Goal: Information Seeking & Learning: Learn about a topic

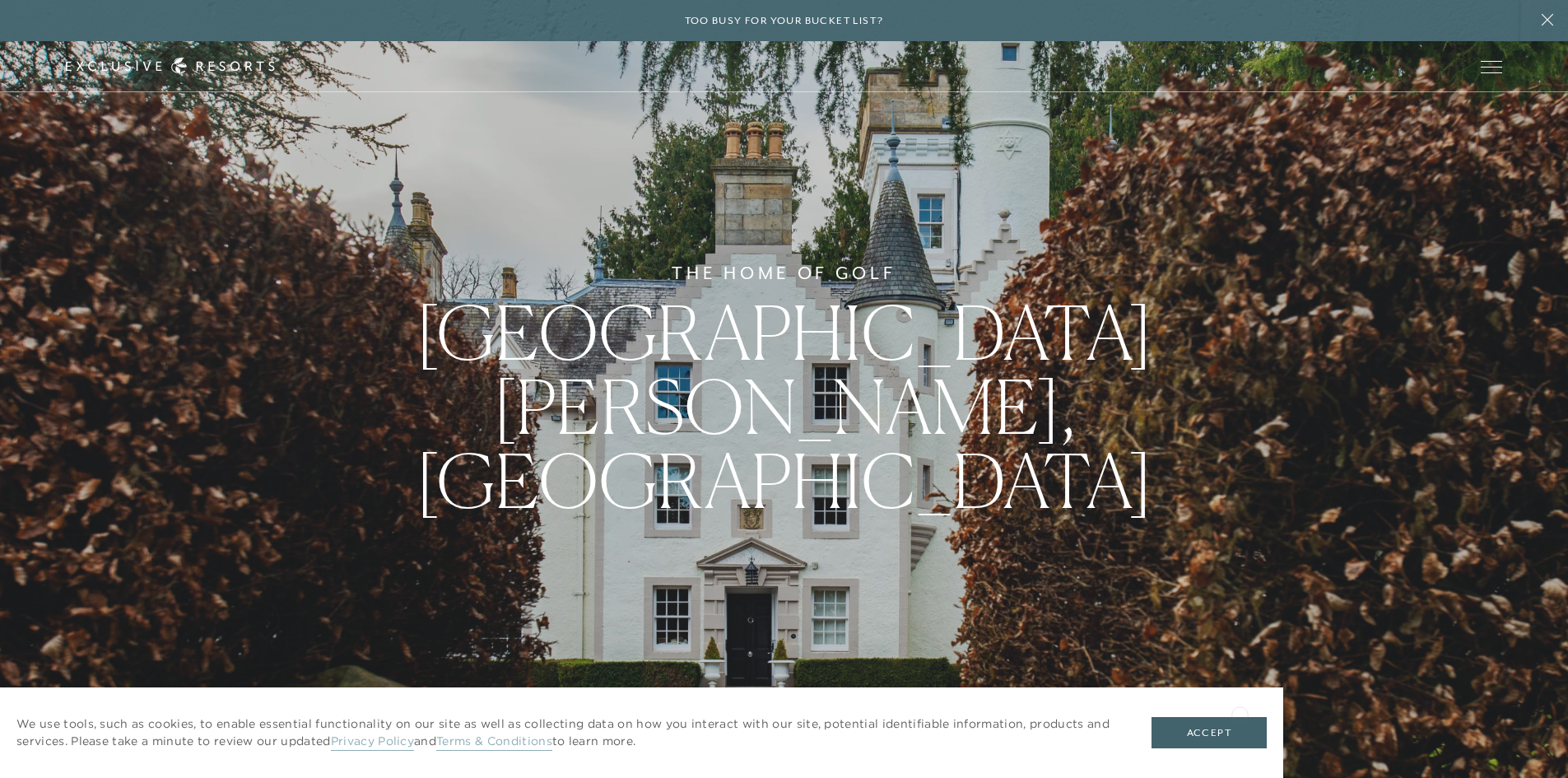
click at [1240, 713] on div "We use tools, such as cookies, to enable essential functionality on our site as…" at bounding box center [641, 732] width 1283 height 90
click at [1226, 735] on button "Accept" at bounding box center [1209, 732] width 116 height 31
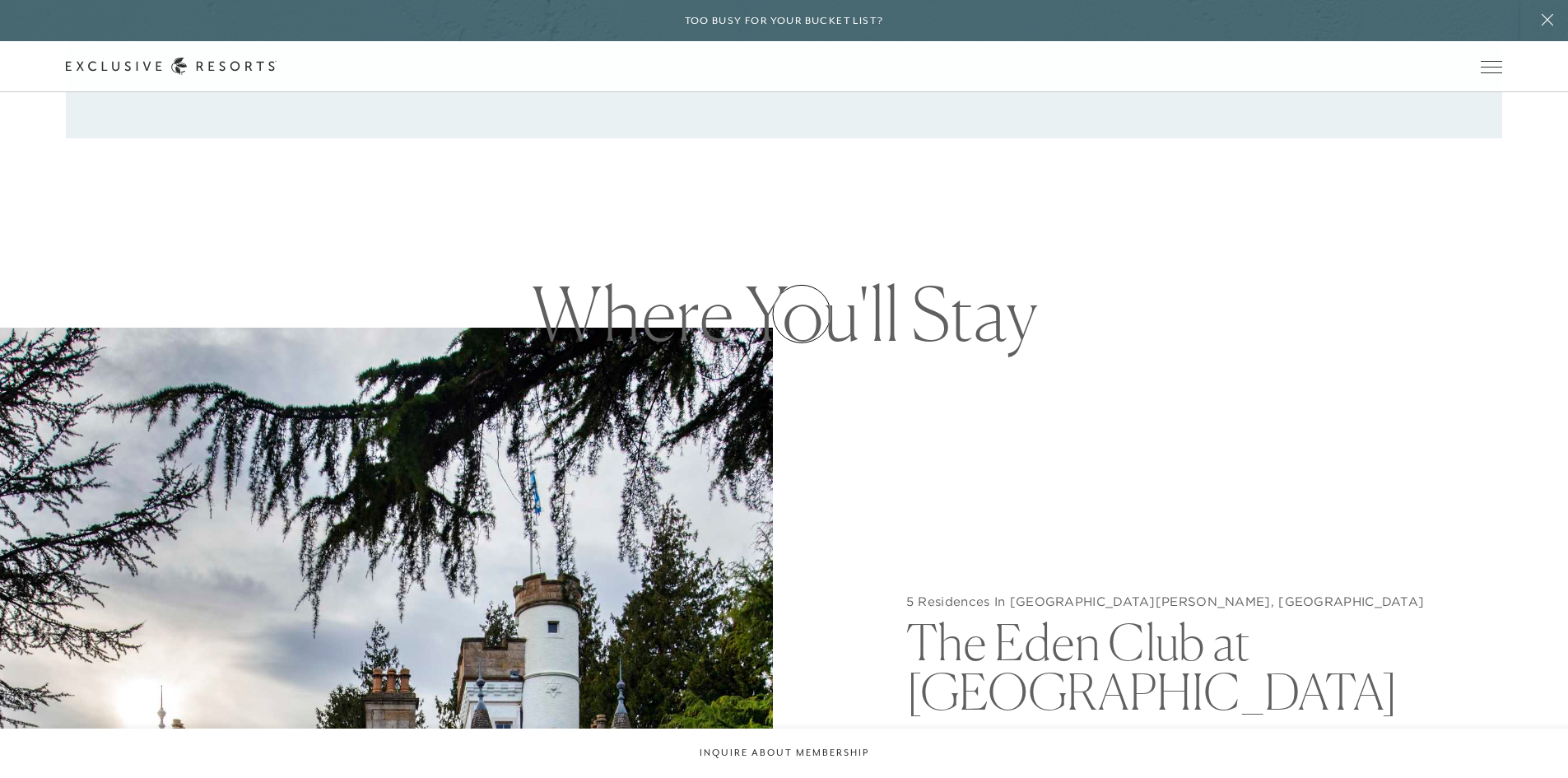
scroll to position [1894, 0]
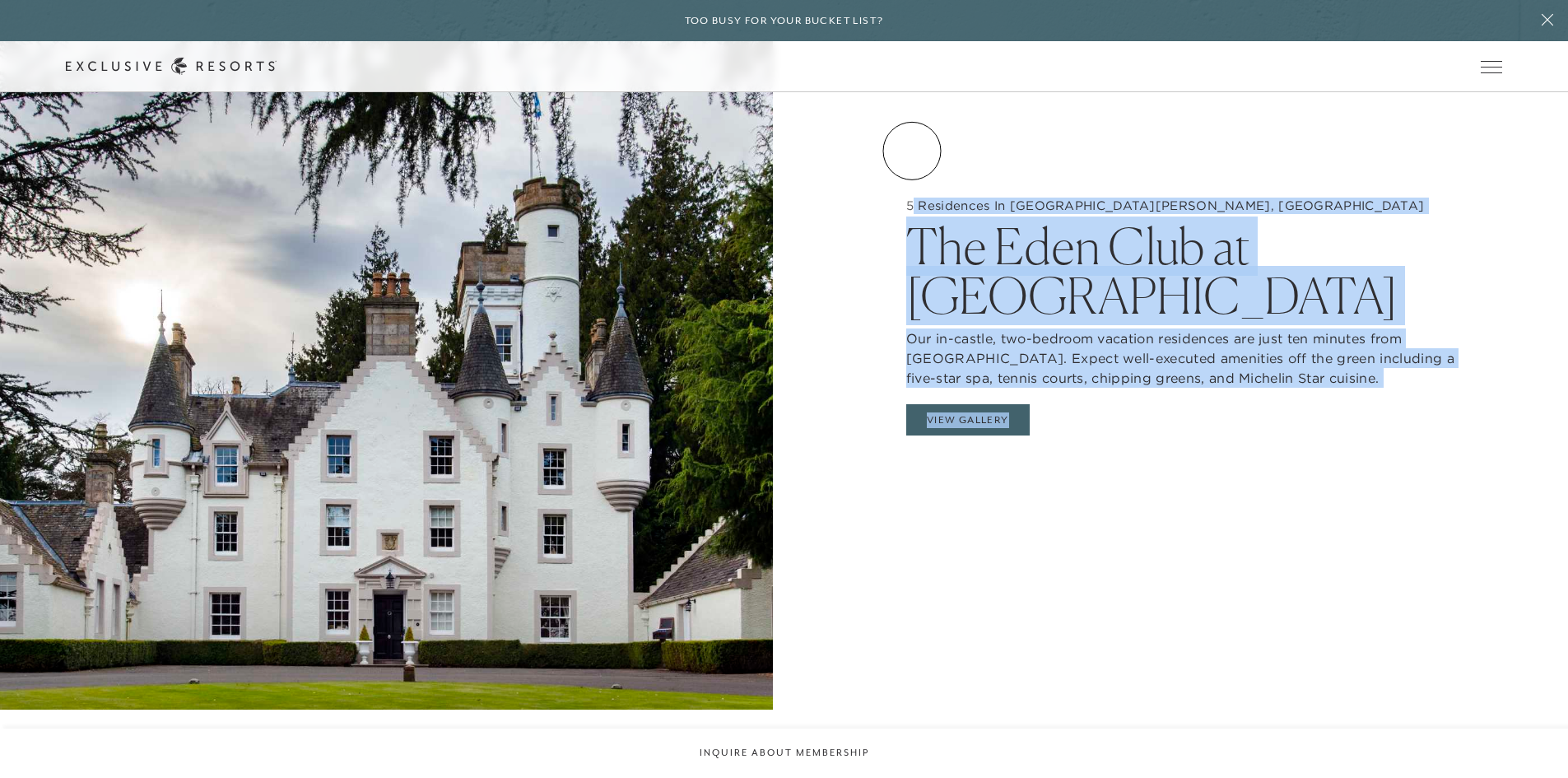
drag, startPoint x: 912, startPoint y: 151, endPoint x: 1206, endPoint y: 483, distance: 443.5
click at [1206, 483] on div "5 Residences In [GEOGRAPHIC_DATA][PERSON_NAME], [GEOGRAPHIC_DATA] The Eden Club…" at bounding box center [1182, 321] width 773 height 778
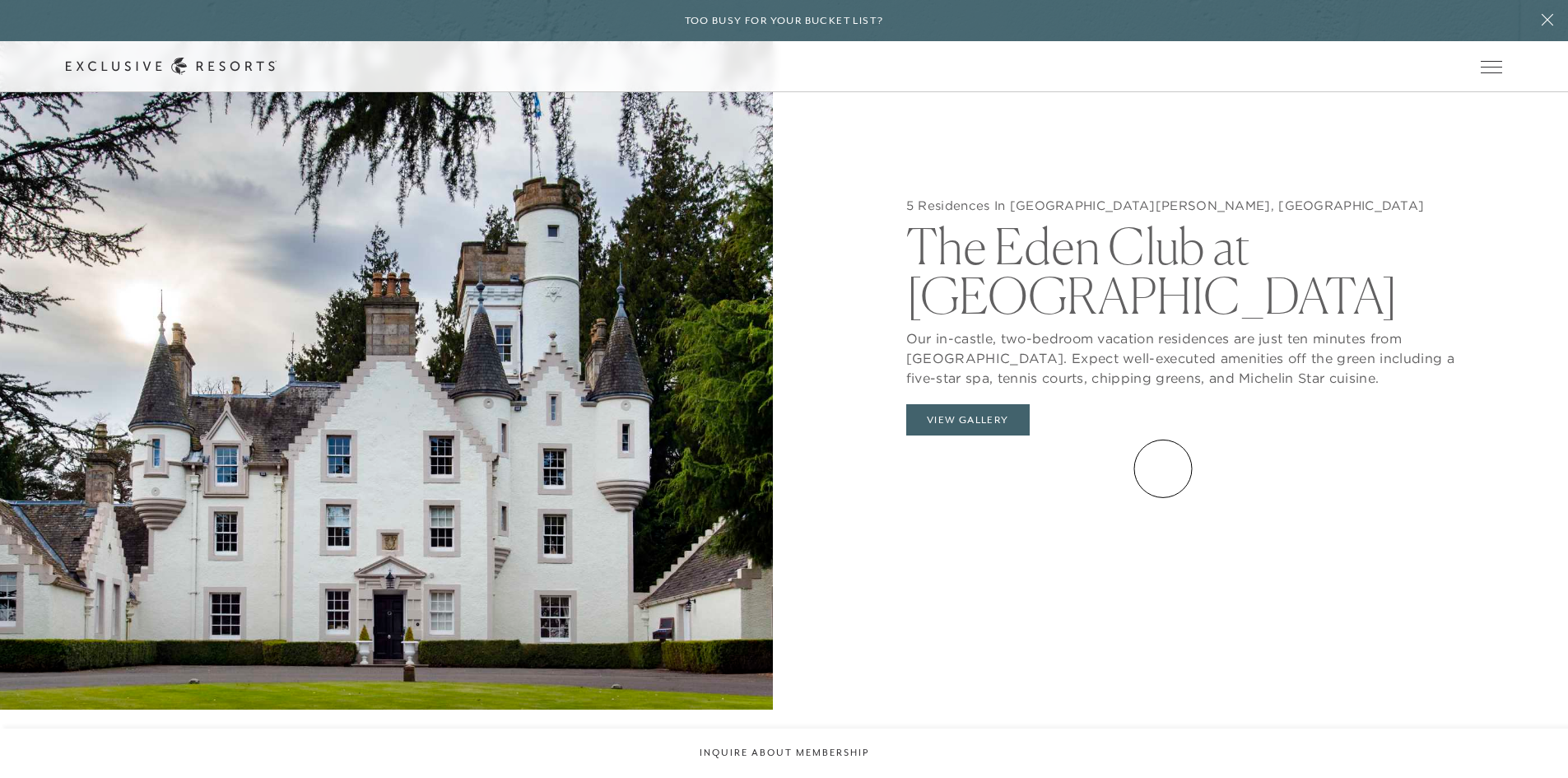
click at [1163, 468] on div "5 Residences In [GEOGRAPHIC_DATA][PERSON_NAME], [GEOGRAPHIC_DATA] The Eden Club…" at bounding box center [1182, 321] width 773 height 778
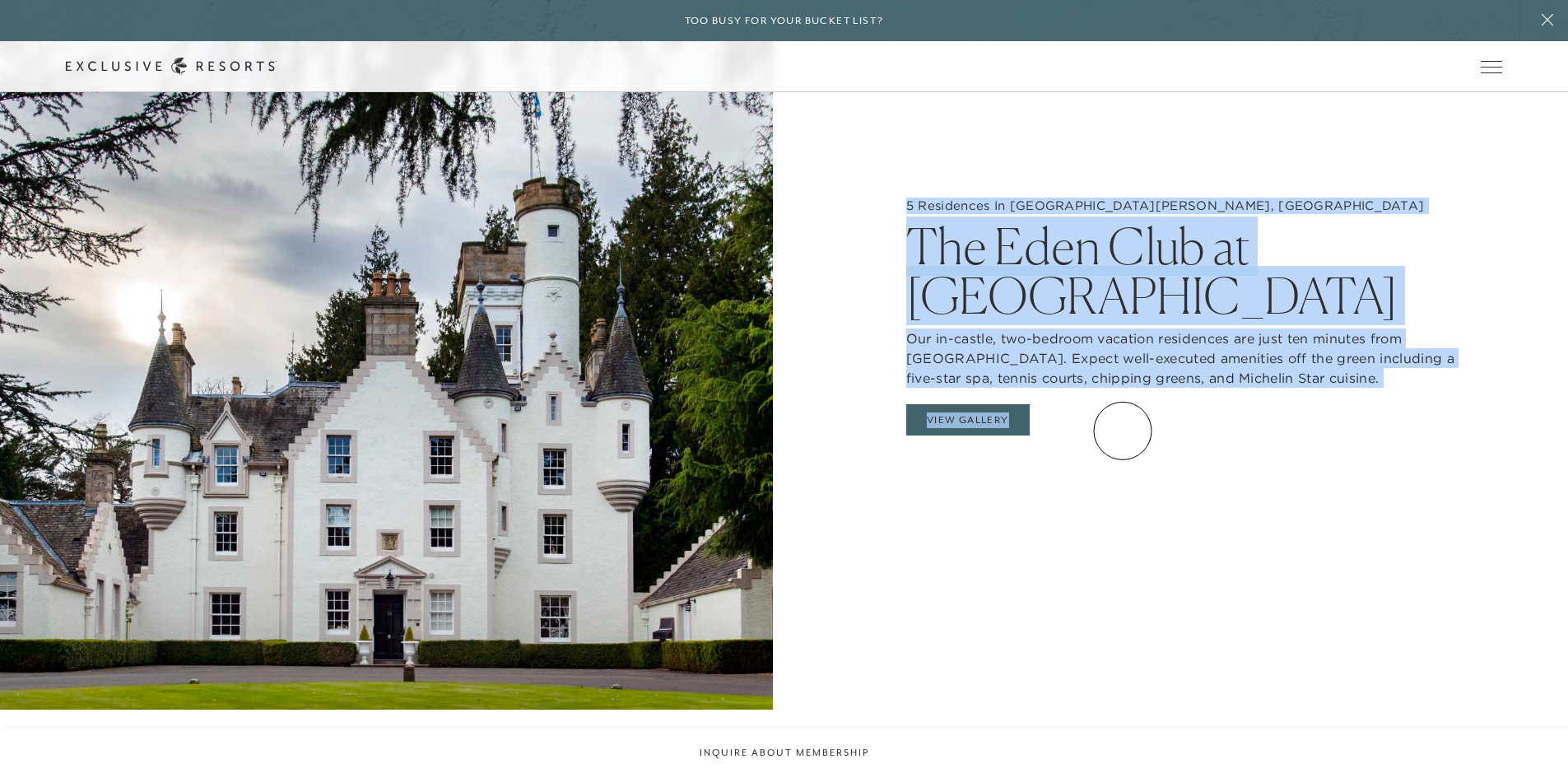
drag, startPoint x: 1123, startPoint y: 430, endPoint x: 855, endPoint y: 181, distance: 365.8
click at [868, 186] on div "5 Residences In [GEOGRAPHIC_DATA][PERSON_NAME], [GEOGRAPHIC_DATA] The Eden Club…" at bounding box center [1182, 321] width 773 height 778
click at [843, 173] on div "5 Residences In [GEOGRAPHIC_DATA][PERSON_NAME], [GEOGRAPHIC_DATA] The Eden Club…" at bounding box center [1182, 321] width 773 height 778
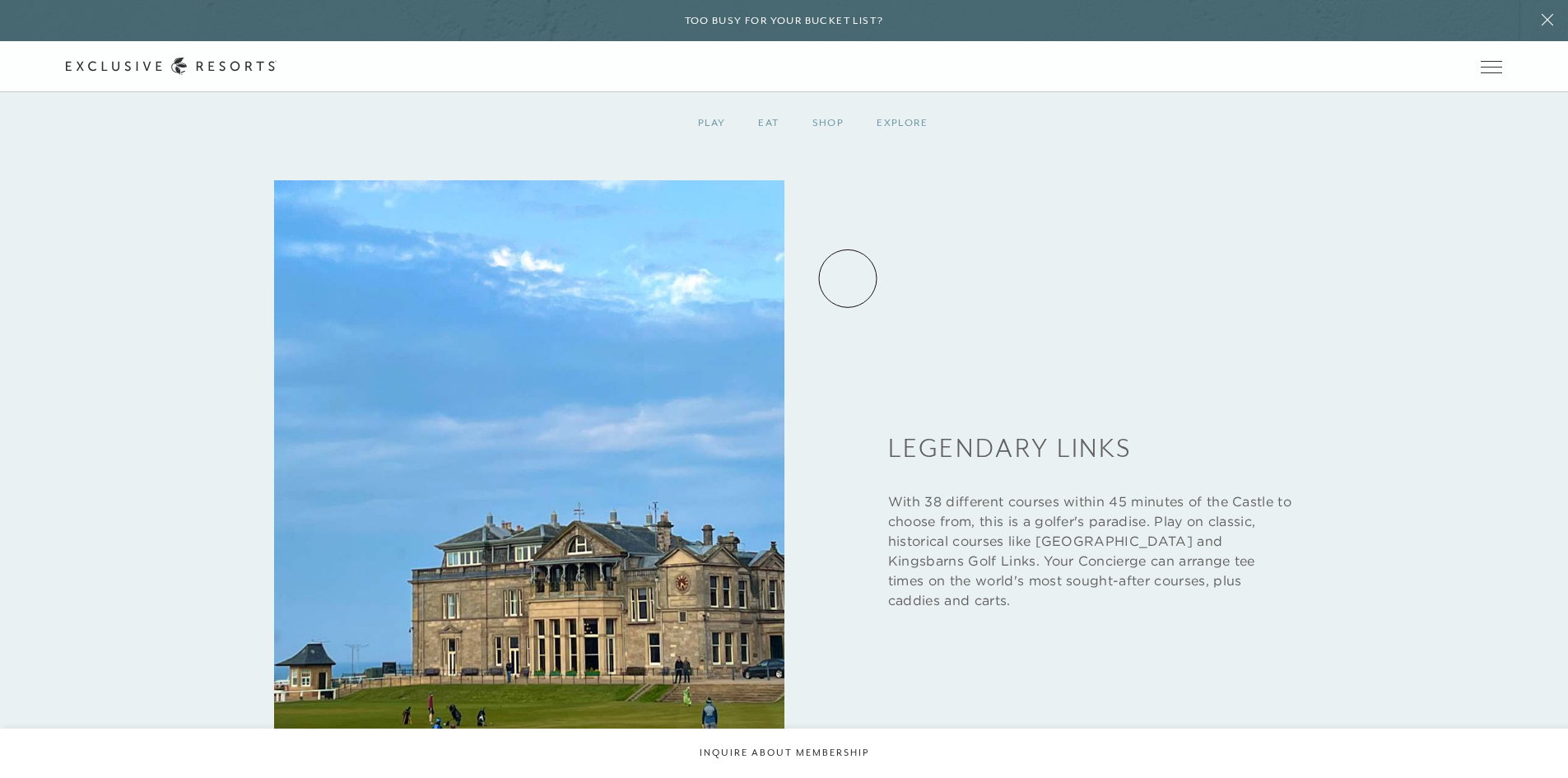
scroll to position [2882, 0]
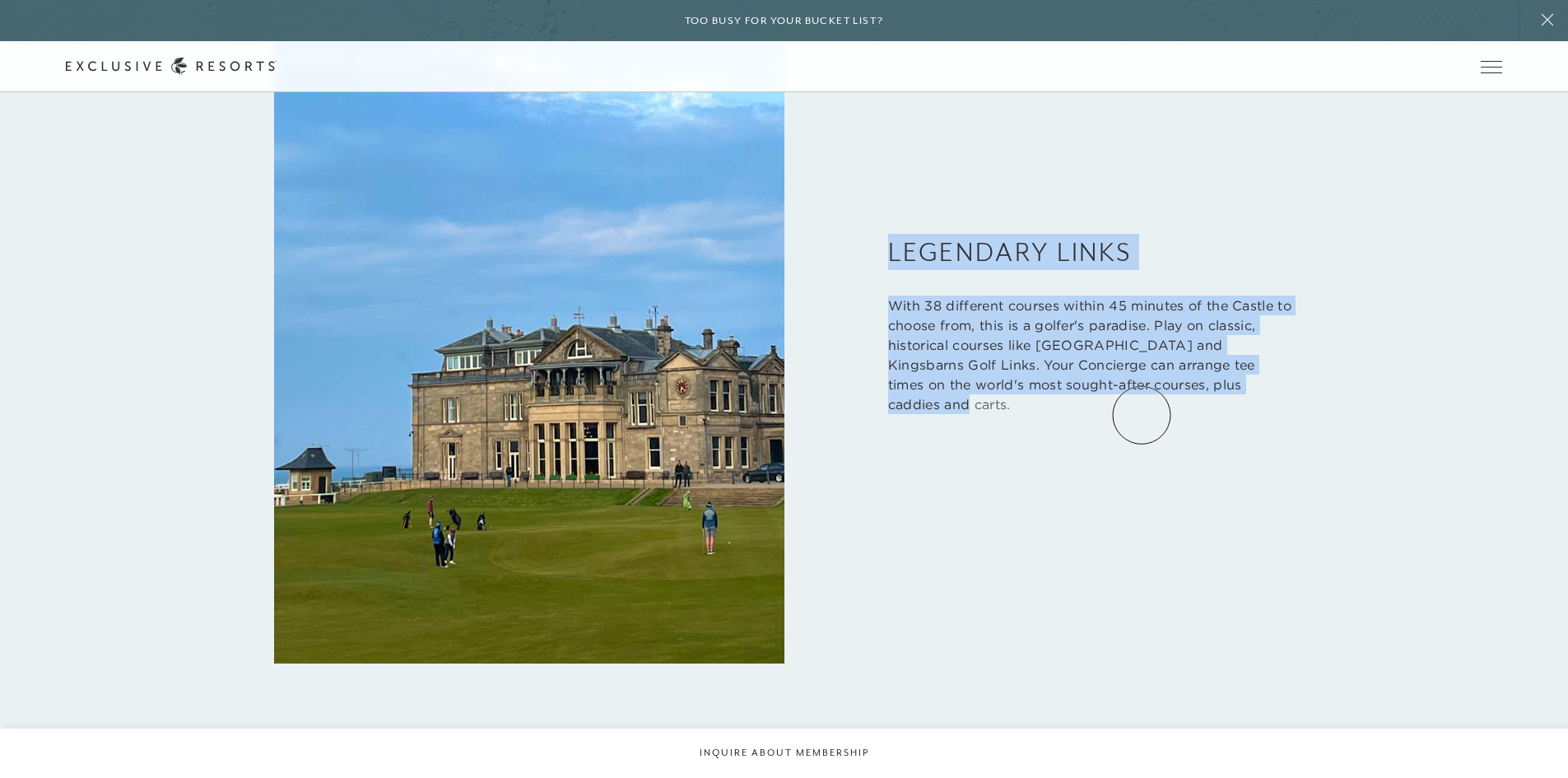
drag, startPoint x: 879, startPoint y: 239, endPoint x: 1410, endPoint y: 506, distance: 594.3
click at [1391, 509] on div "Play Eat Shop Explore Legendary Links With 38 different courses within 45 minut…" at bounding box center [784, 284] width 1436 height 762
click at [1343, 388] on div "Play Eat Shop Explore Legendary Links With 38 different courses within 45 minut…" at bounding box center [784, 284] width 1436 height 762
drag, startPoint x: 1332, startPoint y: 386, endPoint x: 840, endPoint y: 184, distance: 531.9
click at [848, 187] on div "Play Eat Shop Explore Legendary Links With 38 different courses within 45 minut…" at bounding box center [784, 284] width 1436 height 762
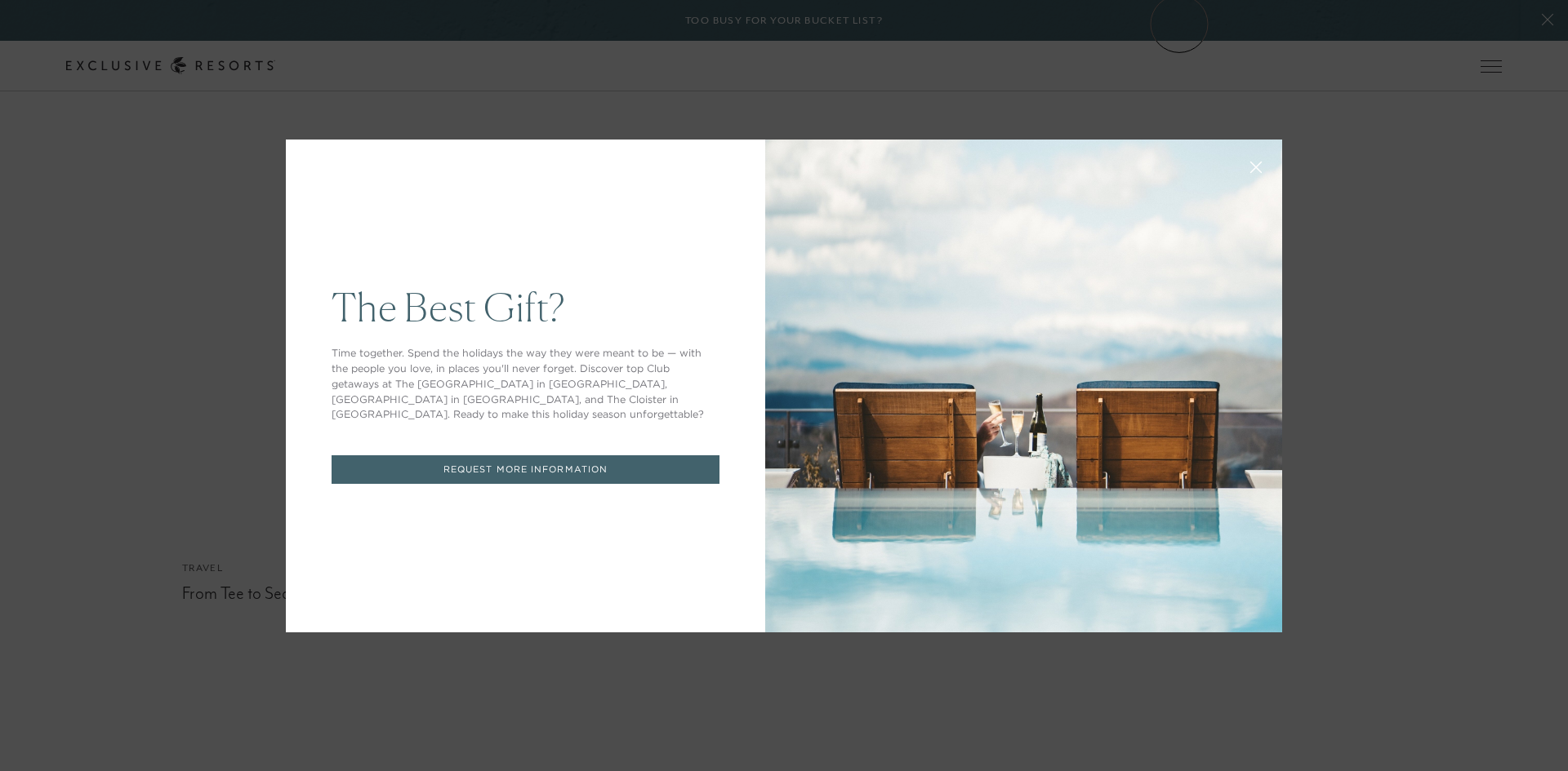
scroll to position [0, 0]
